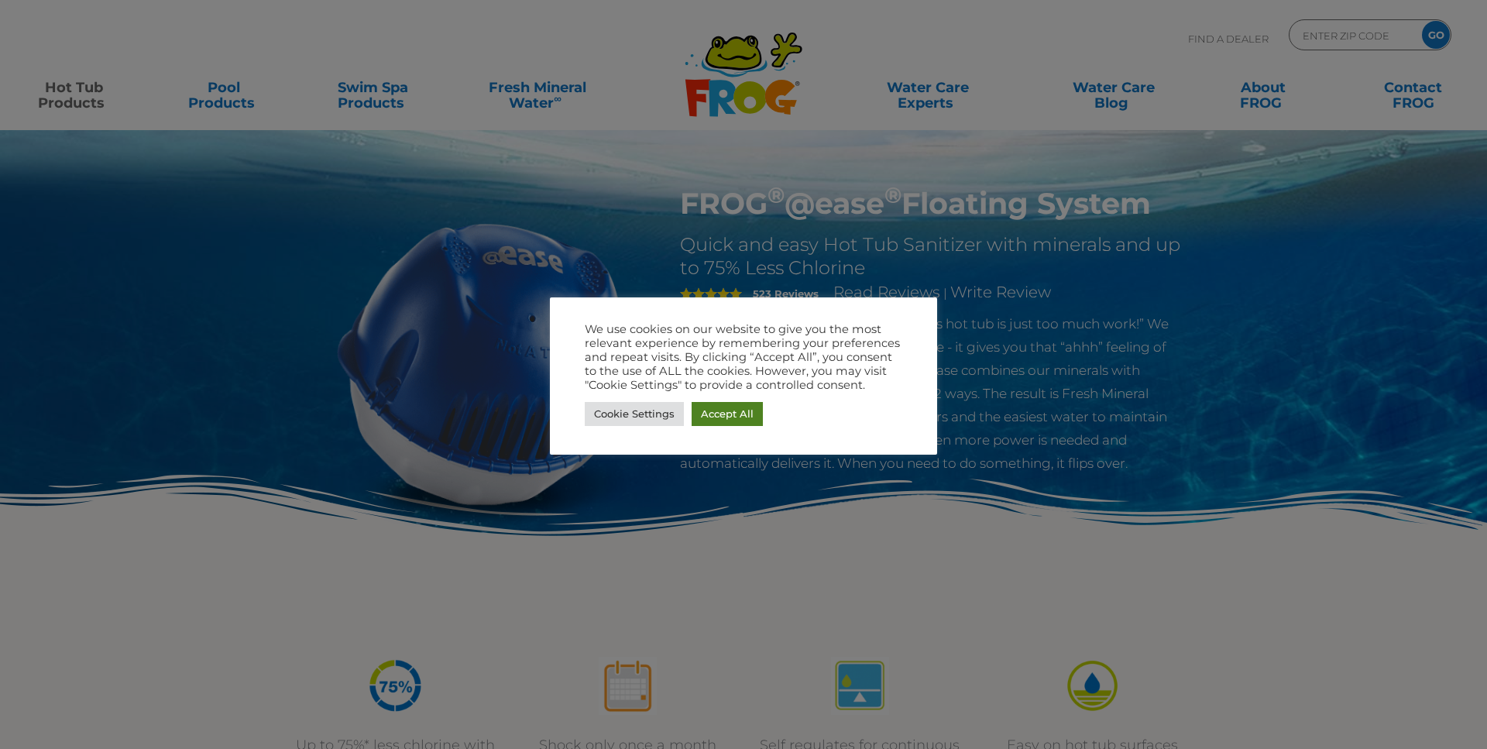
click at [718, 416] on link "Accept All" at bounding box center [726, 414] width 71 height 24
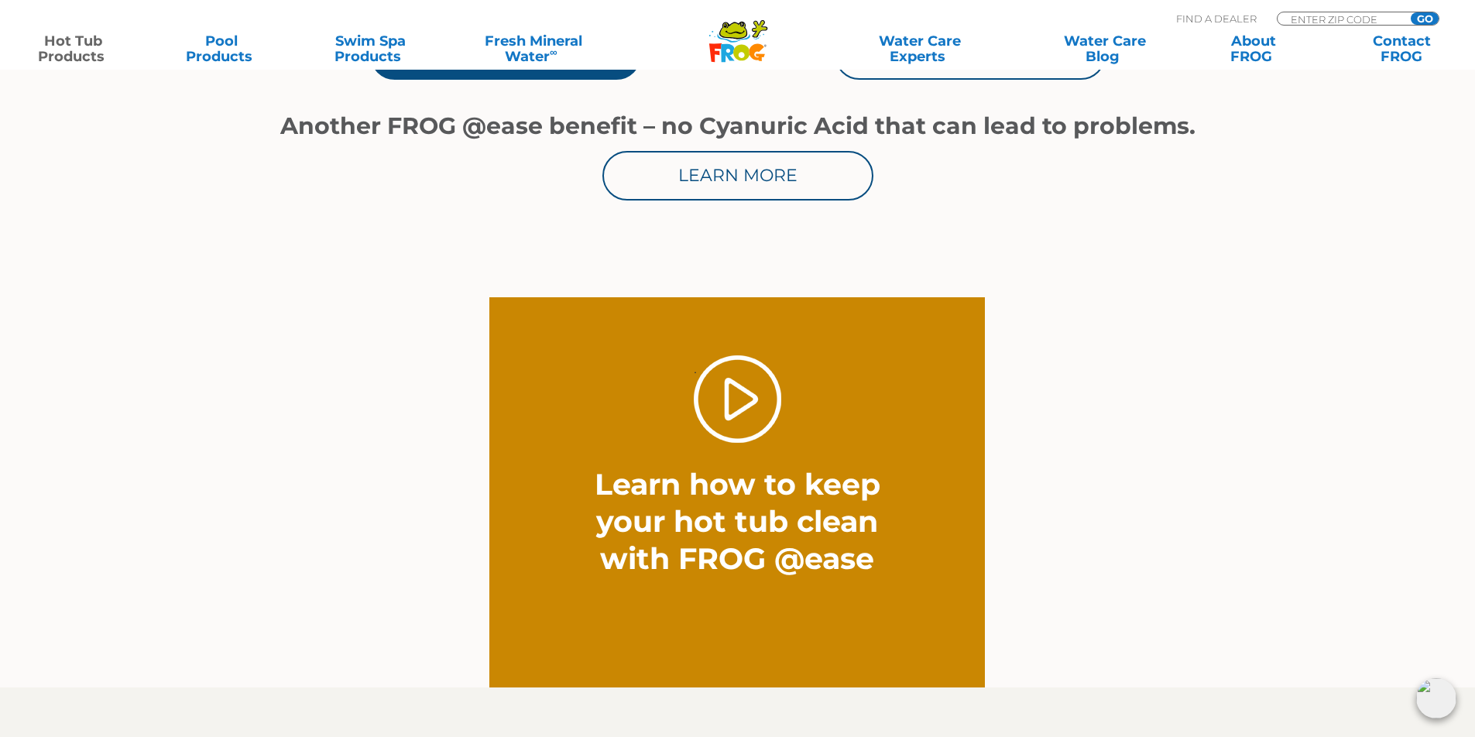
scroll to position [697, 0]
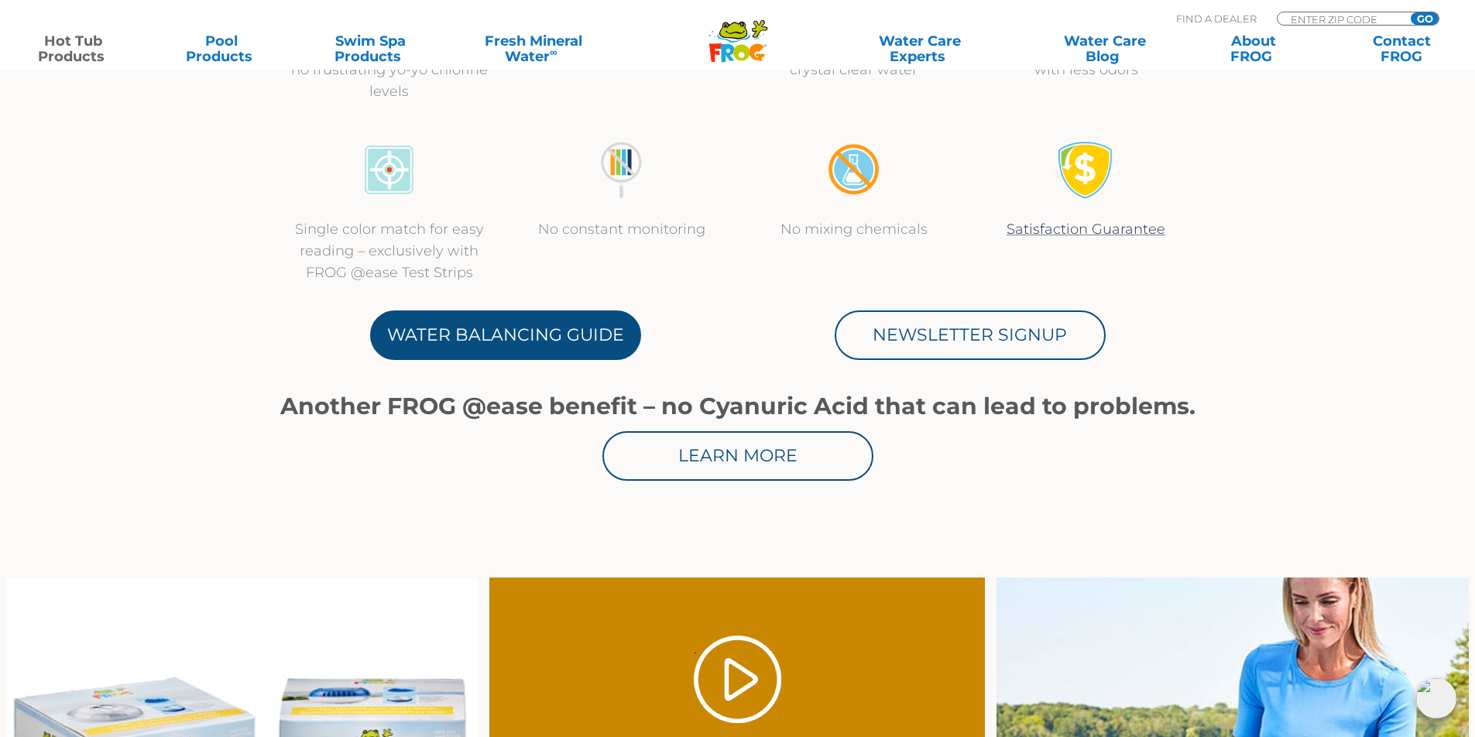
click at [494, 345] on link "Water Balancing Guide" at bounding box center [505, 335] width 271 height 50
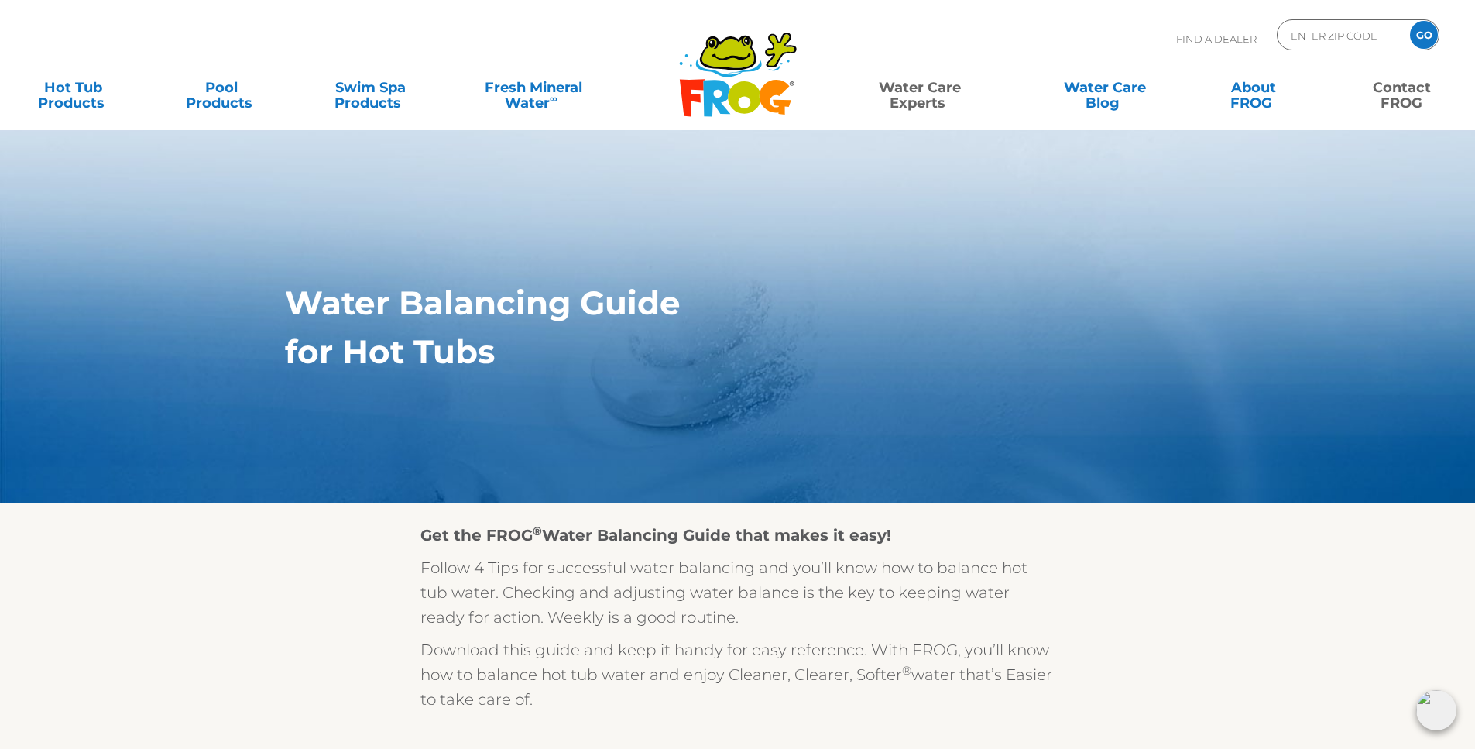
click at [1404, 95] on link "Contact FROG" at bounding box center [1401, 87] width 115 height 31
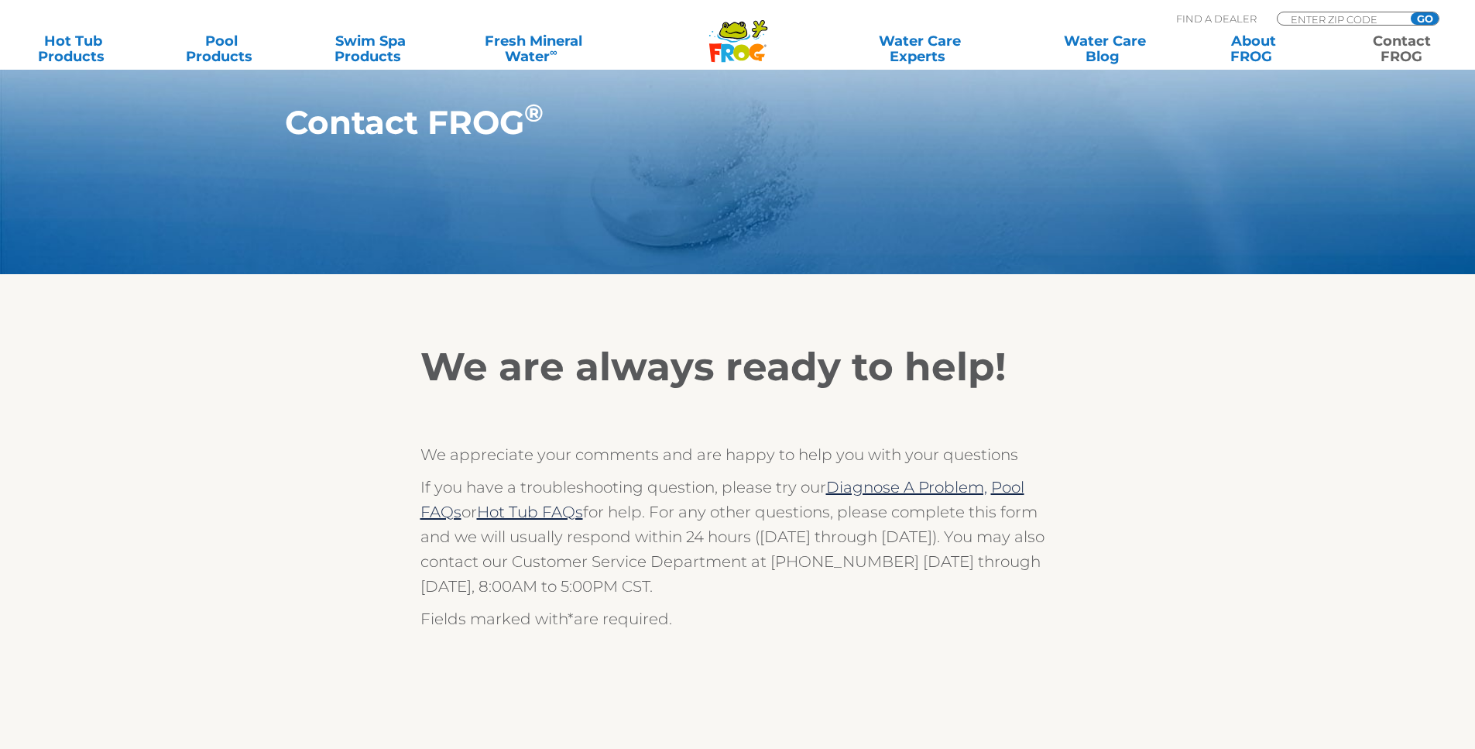
scroll to position [387, 0]
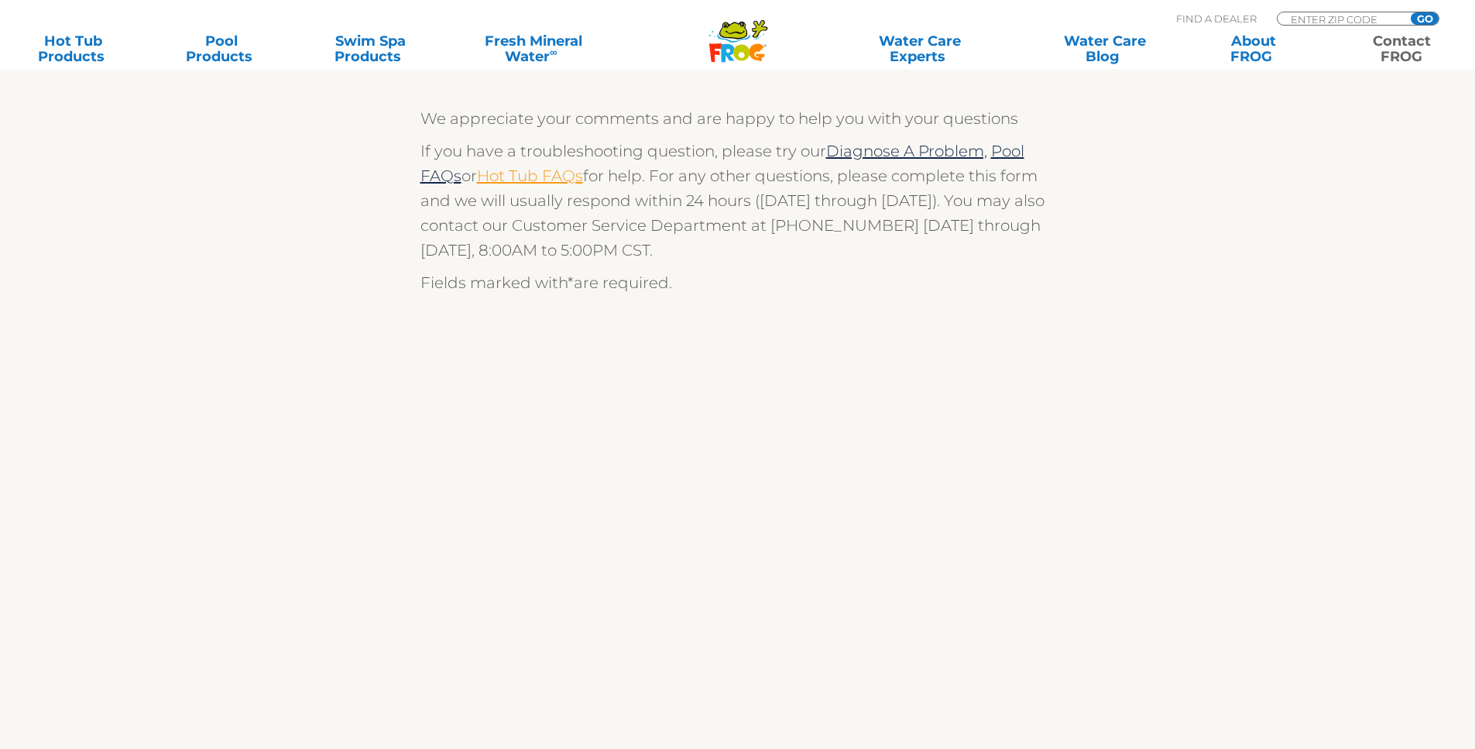
click at [572, 173] on link "Hot Tub FAQs" at bounding box center [530, 175] width 106 height 19
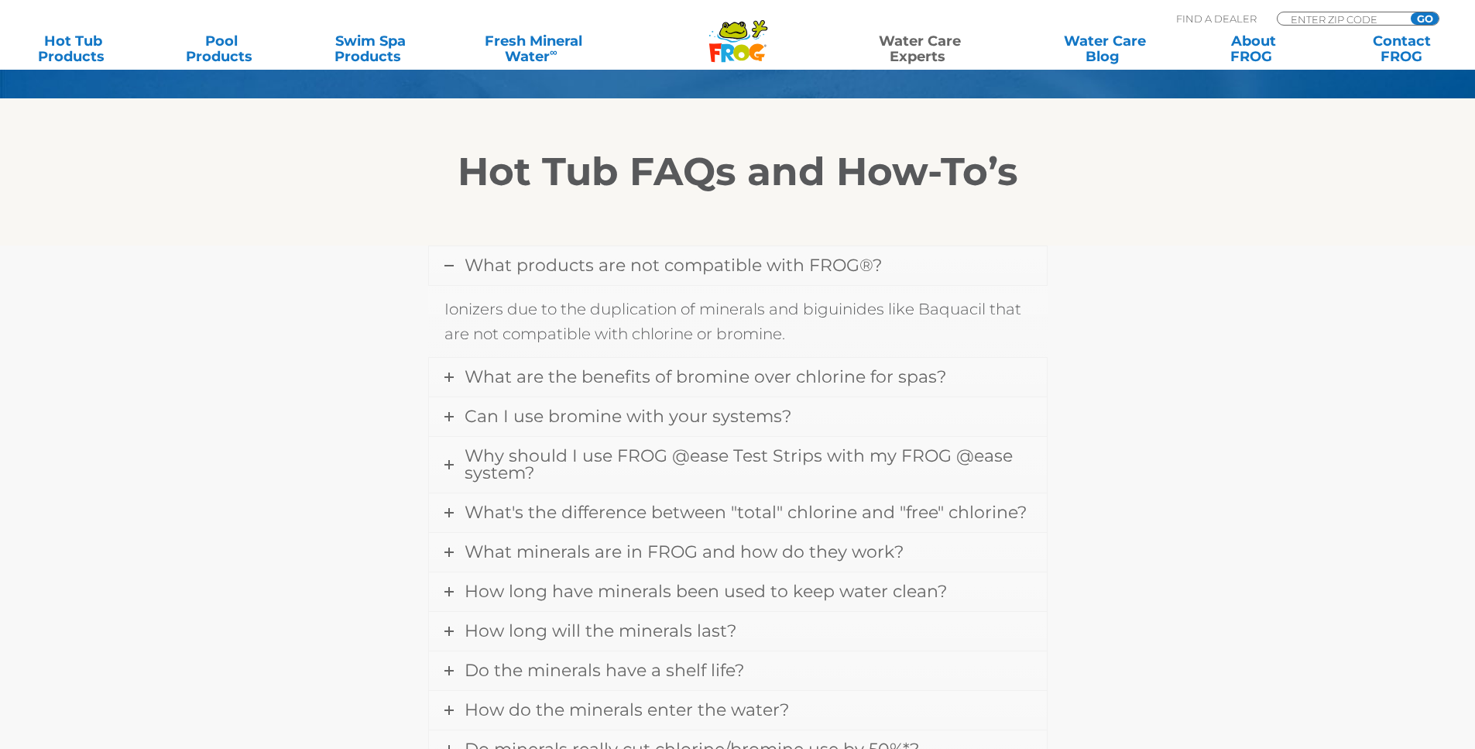
scroll to position [542, 0]
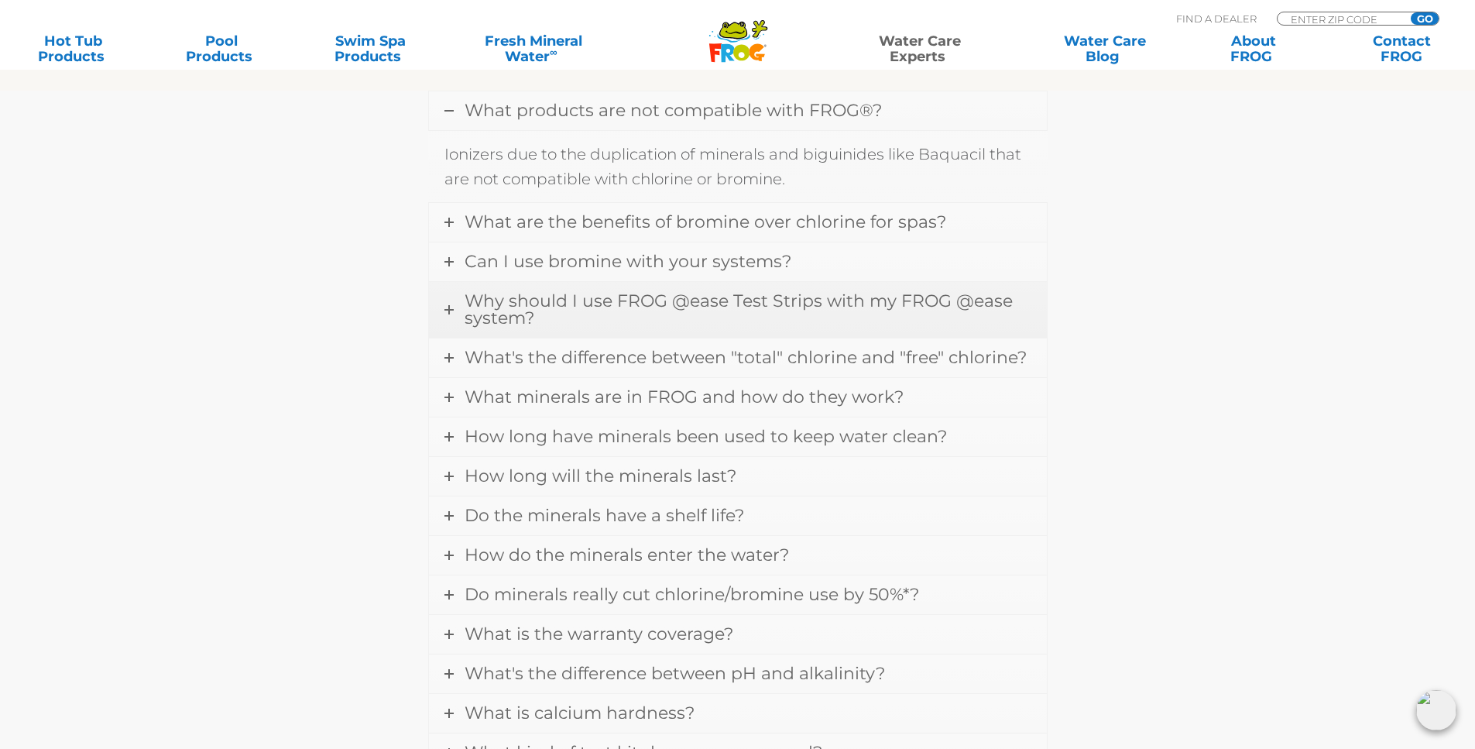
click at [537, 312] on link "Why should I use FROG @ease Test Strips with my FROG @ease system?" at bounding box center [738, 310] width 618 height 56
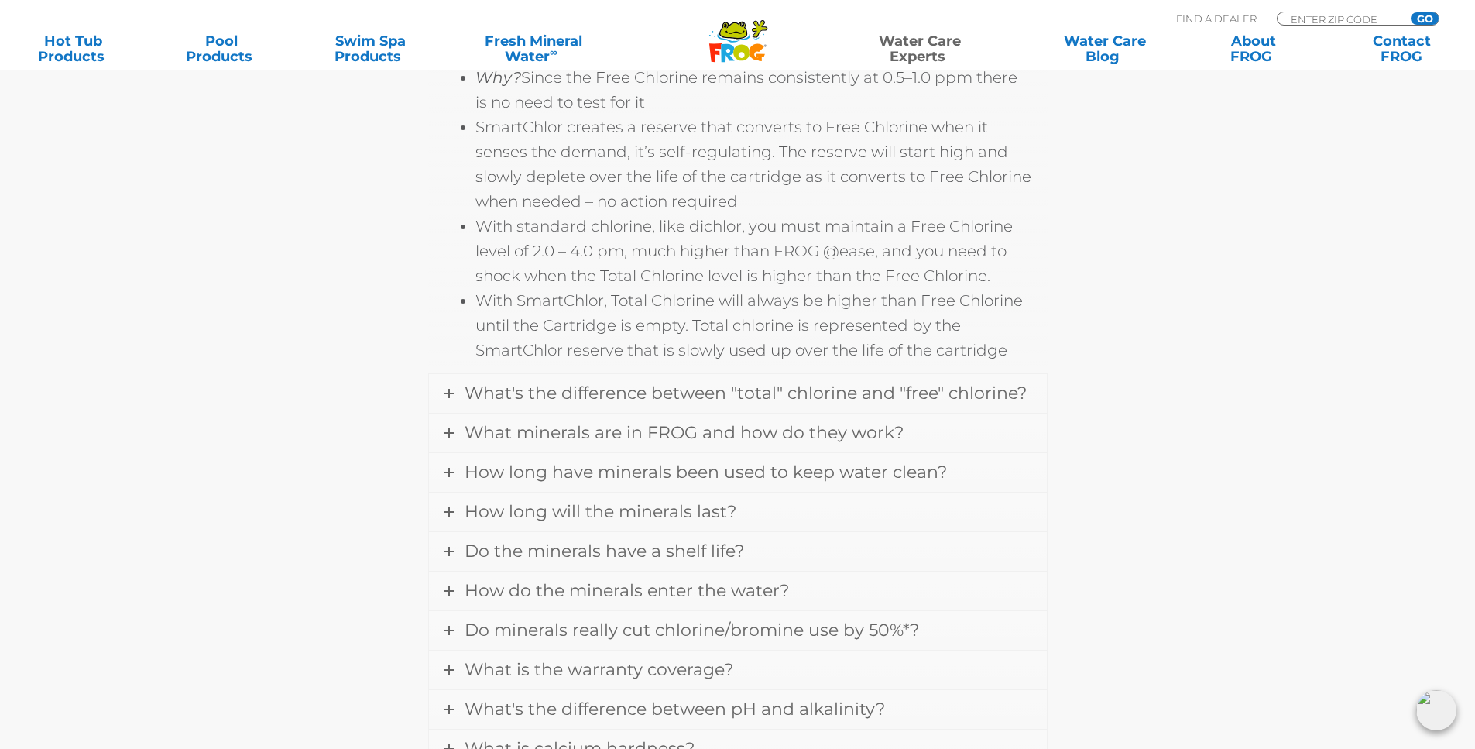
scroll to position [1084, 0]
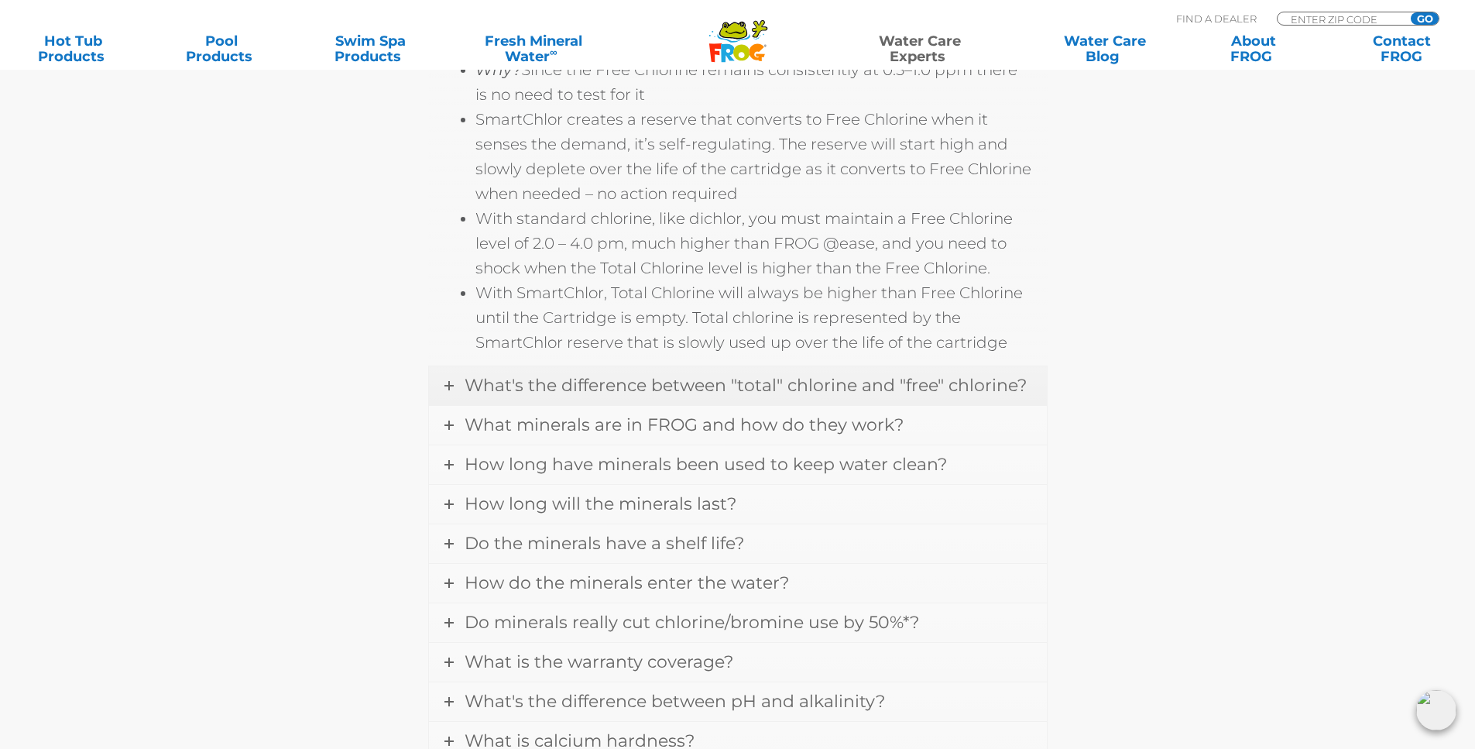
click at [451, 384] on icon at bounding box center [448, 385] width 9 height 9
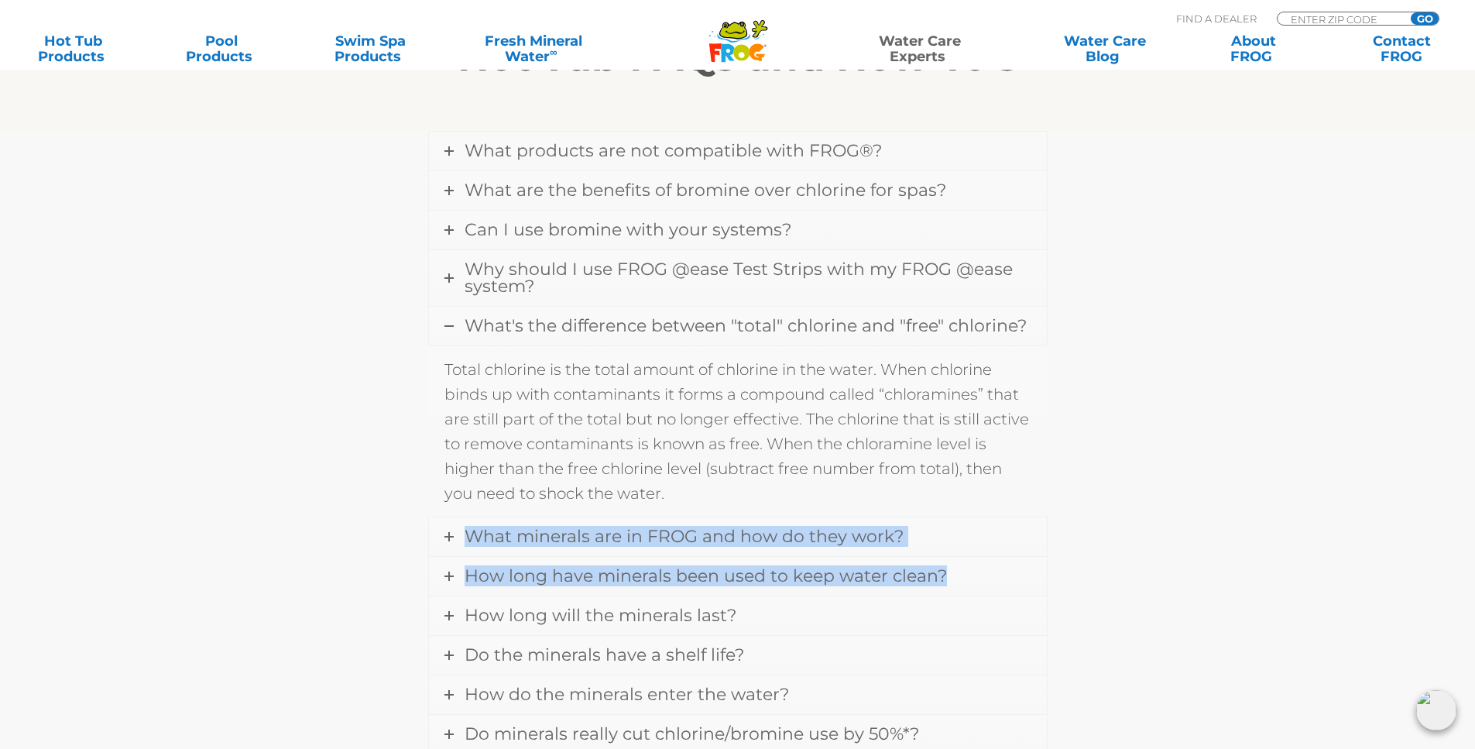
scroll to position [614, 0]
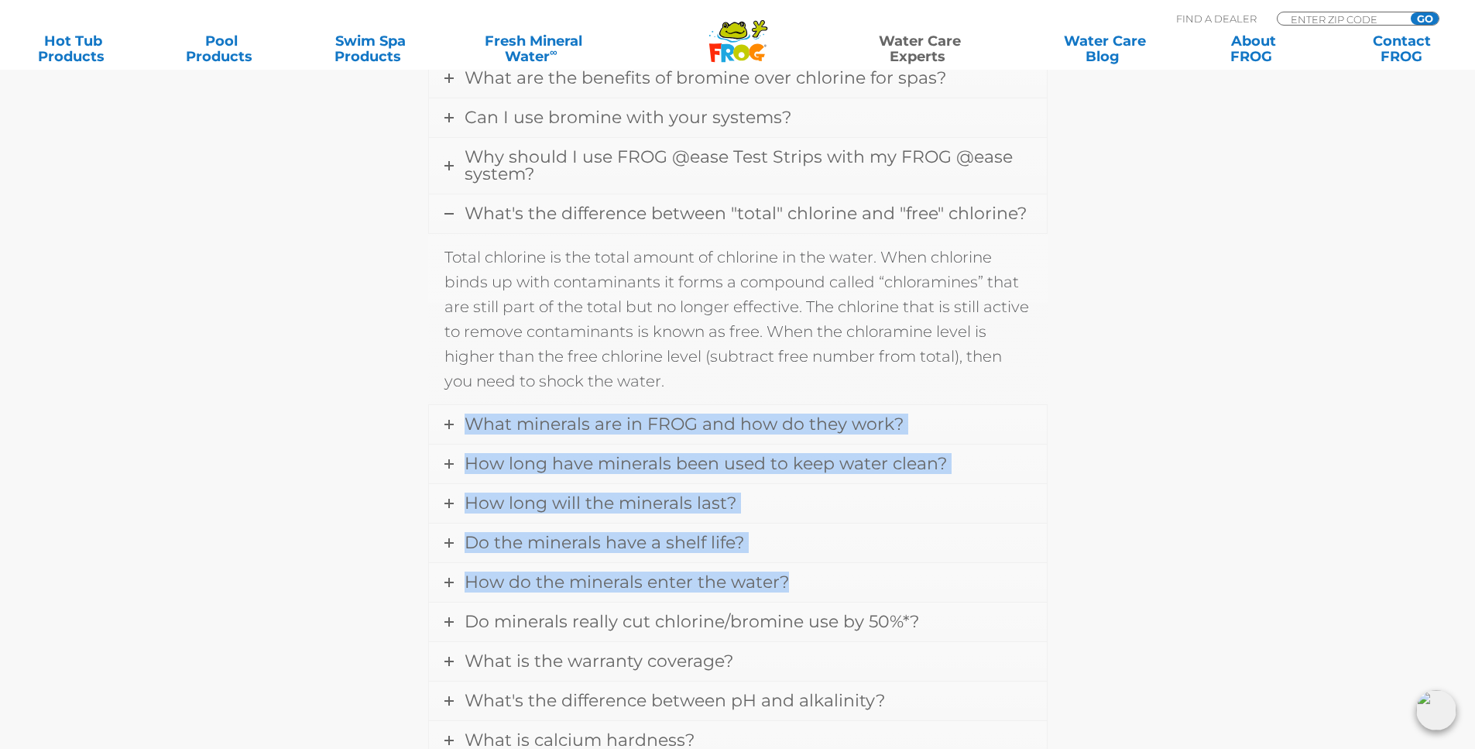
drag, startPoint x: 1186, startPoint y: 459, endPoint x: 399, endPoint y: 612, distance: 802.0
click at [399, 612] on div "What products are not compatible with FROG®? Ionizers due to the duplication of…" at bounding box center [737, 418] width 929 height 798
drag, startPoint x: 453, startPoint y: 419, endPoint x: 461, endPoint y: 427, distance: 11.5
click at [454, 419] on link "What minerals are in FROG and how do they work?" at bounding box center [738, 424] width 618 height 39
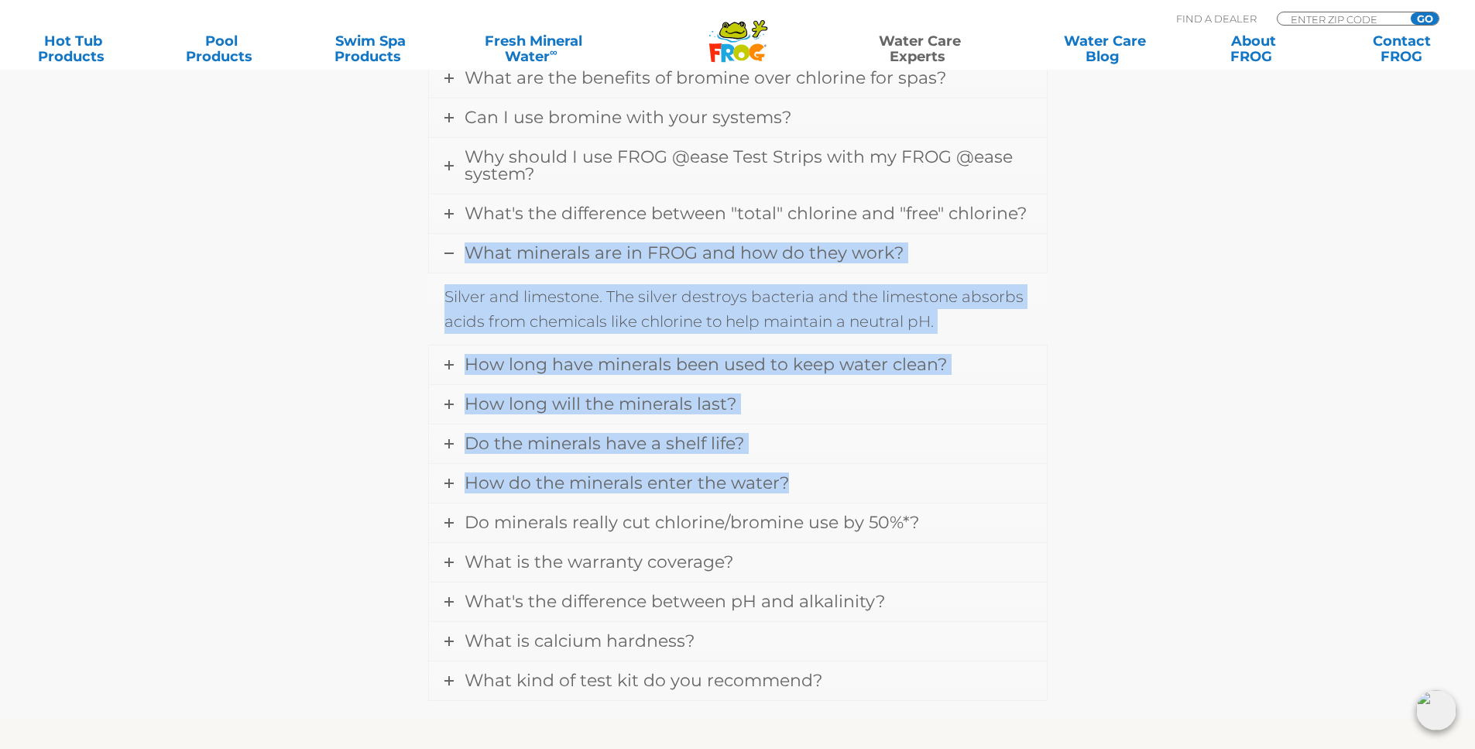
click at [253, 513] on section "What products are not compatible with FROG®? Ionizers due to the duplication of…" at bounding box center [737, 368] width 1475 height 699
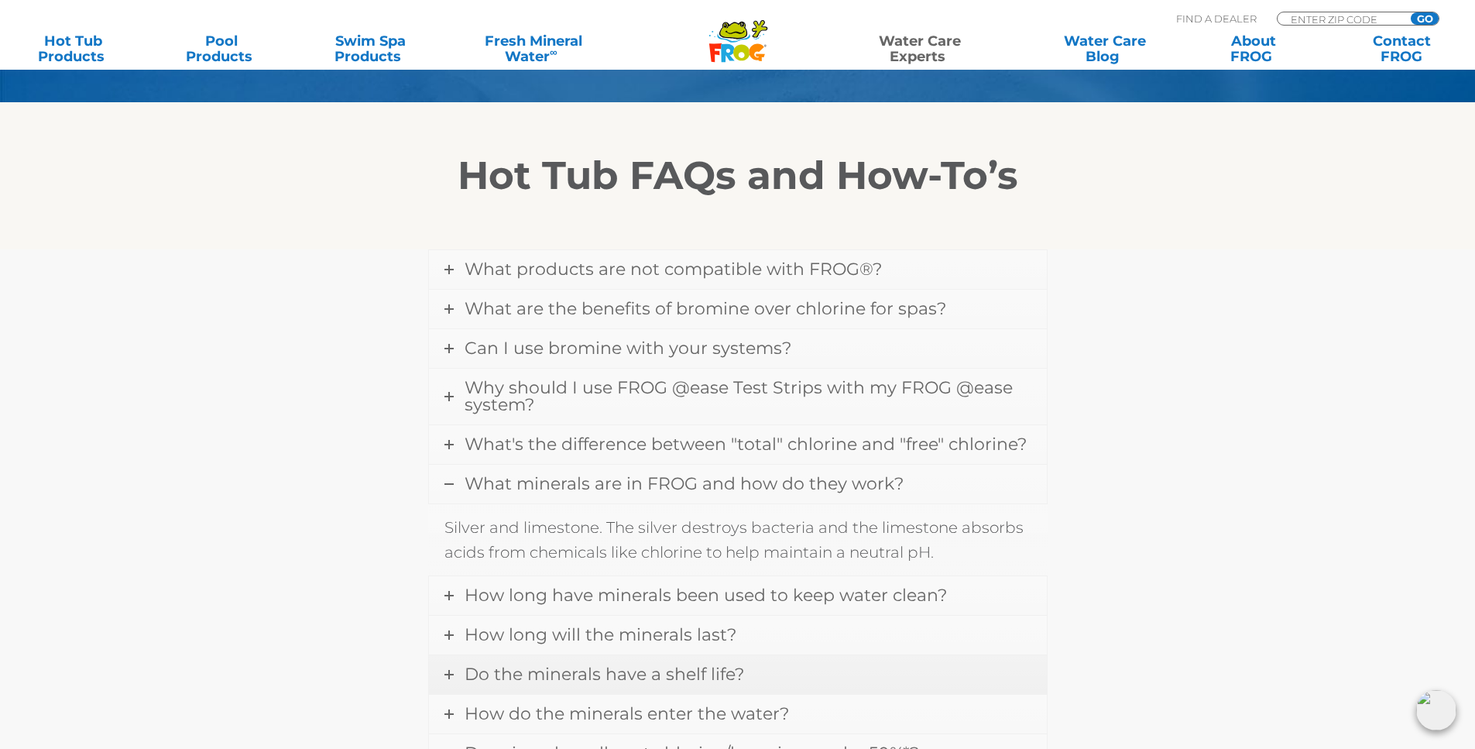
scroll to position [382, 0]
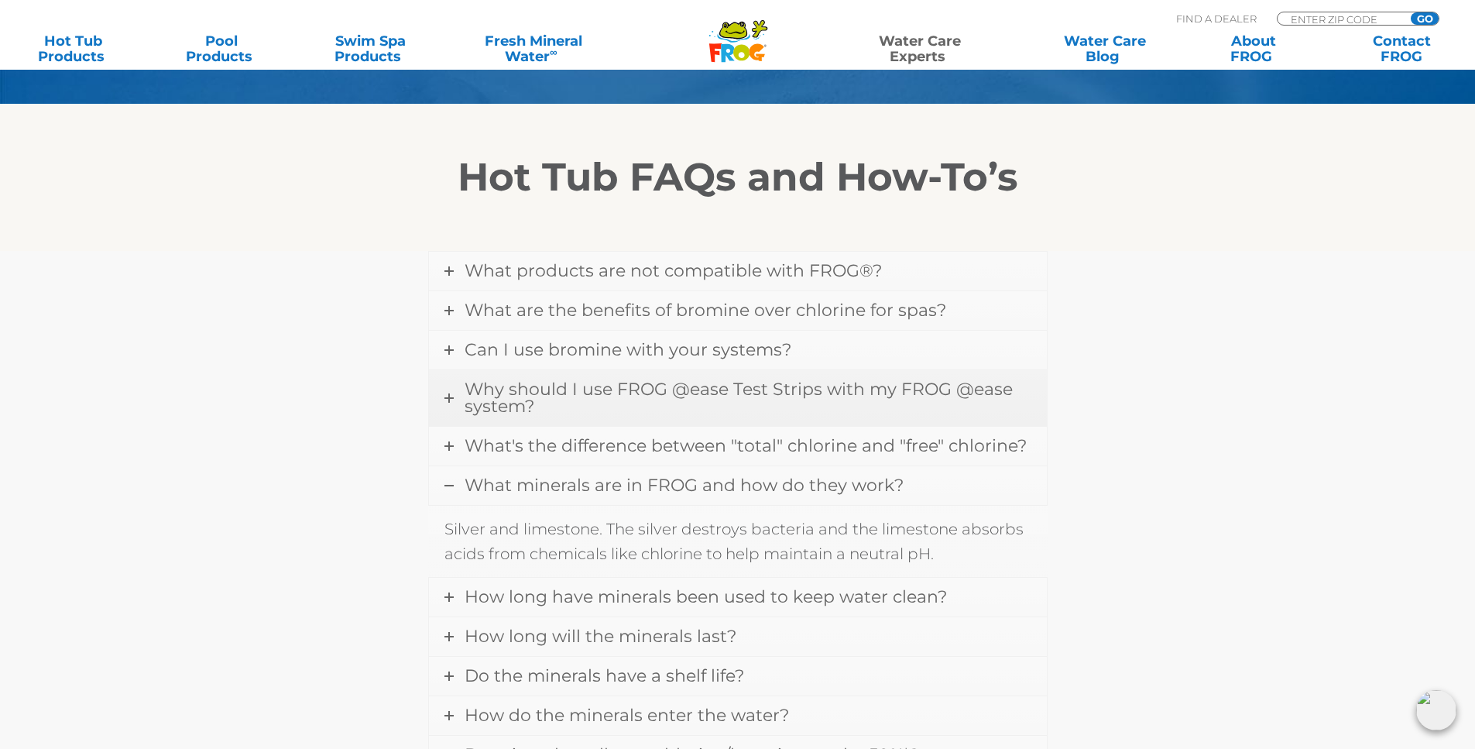
click at [826, 400] on link "Why should I use FROG @ease Test Strips with my FROG @ease system?" at bounding box center [738, 398] width 618 height 56
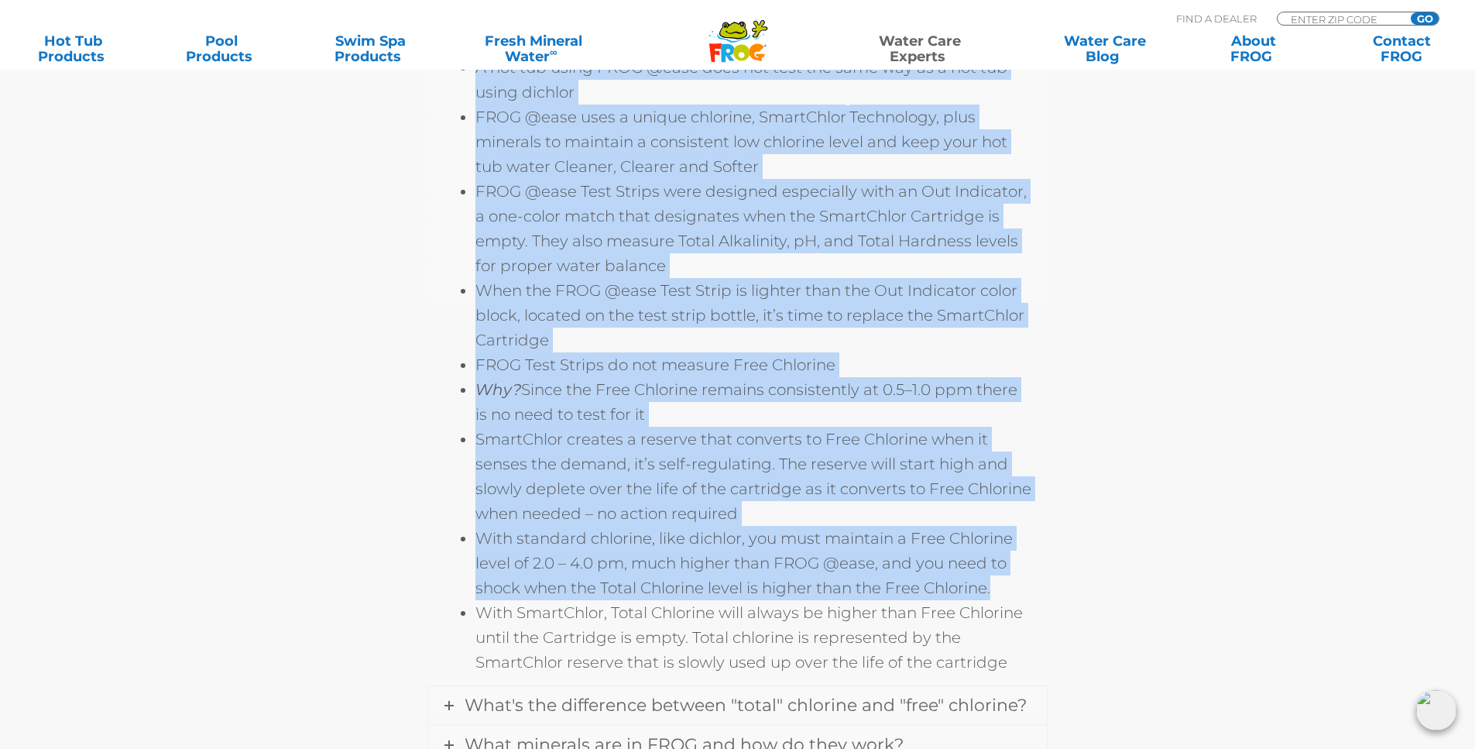
scroll to position [769, 0]
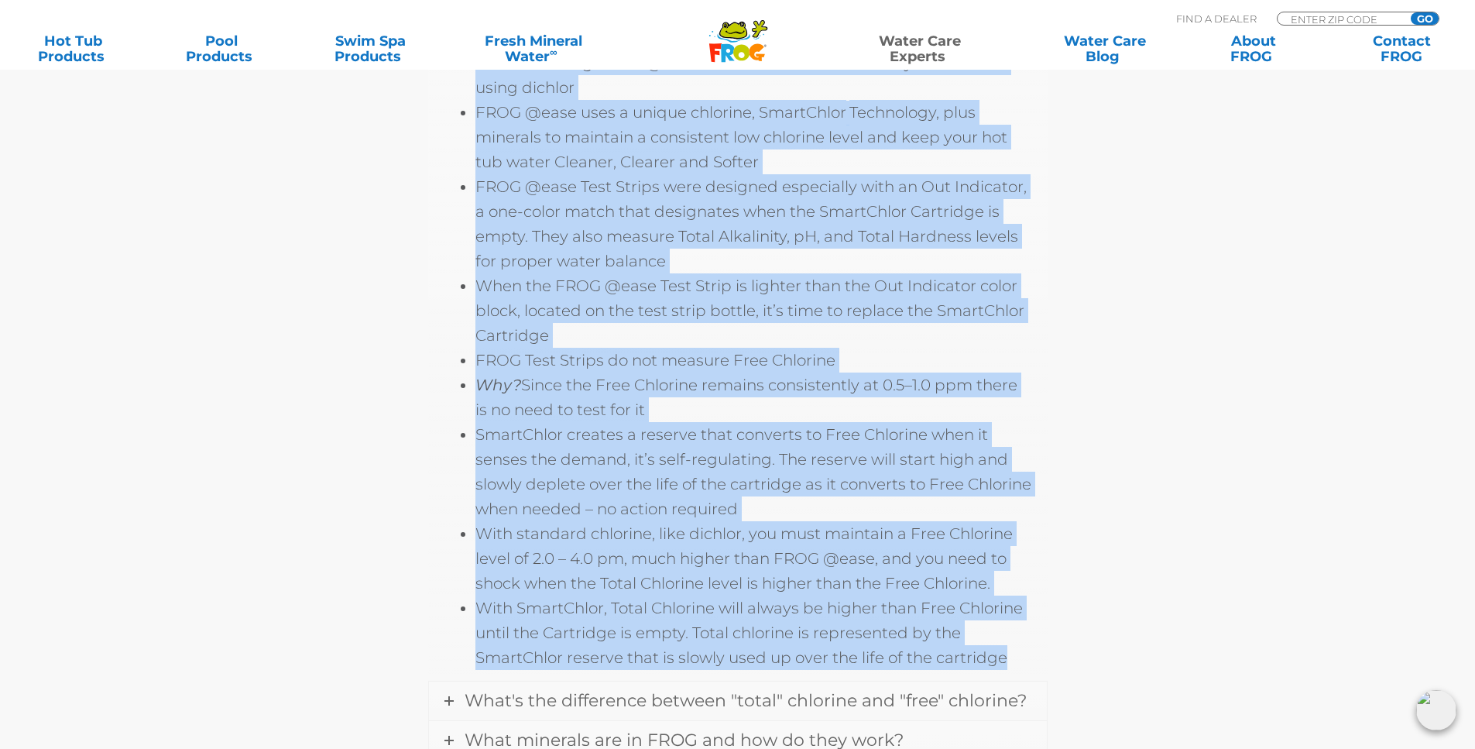
drag, startPoint x: 410, startPoint y: 241, endPoint x: 1010, endPoint y: 650, distance: 726.5
click at [1010, 650] on div "What products are not compatible with FROG®? Ionizers due to the duplication of…" at bounding box center [737, 498] width 929 height 1269
